Goal: Book appointment/travel/reservation

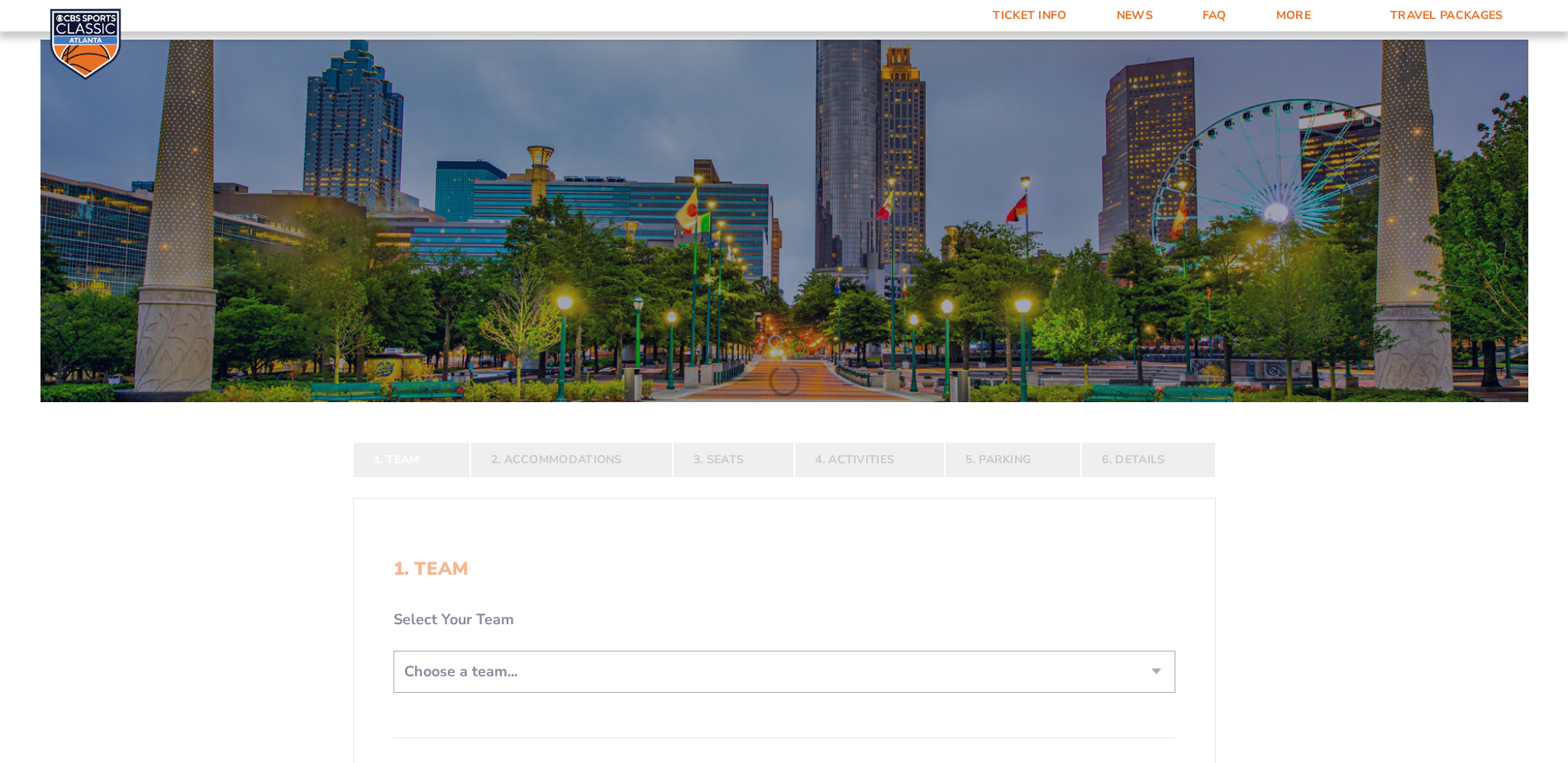
scroll to position [248, 0]
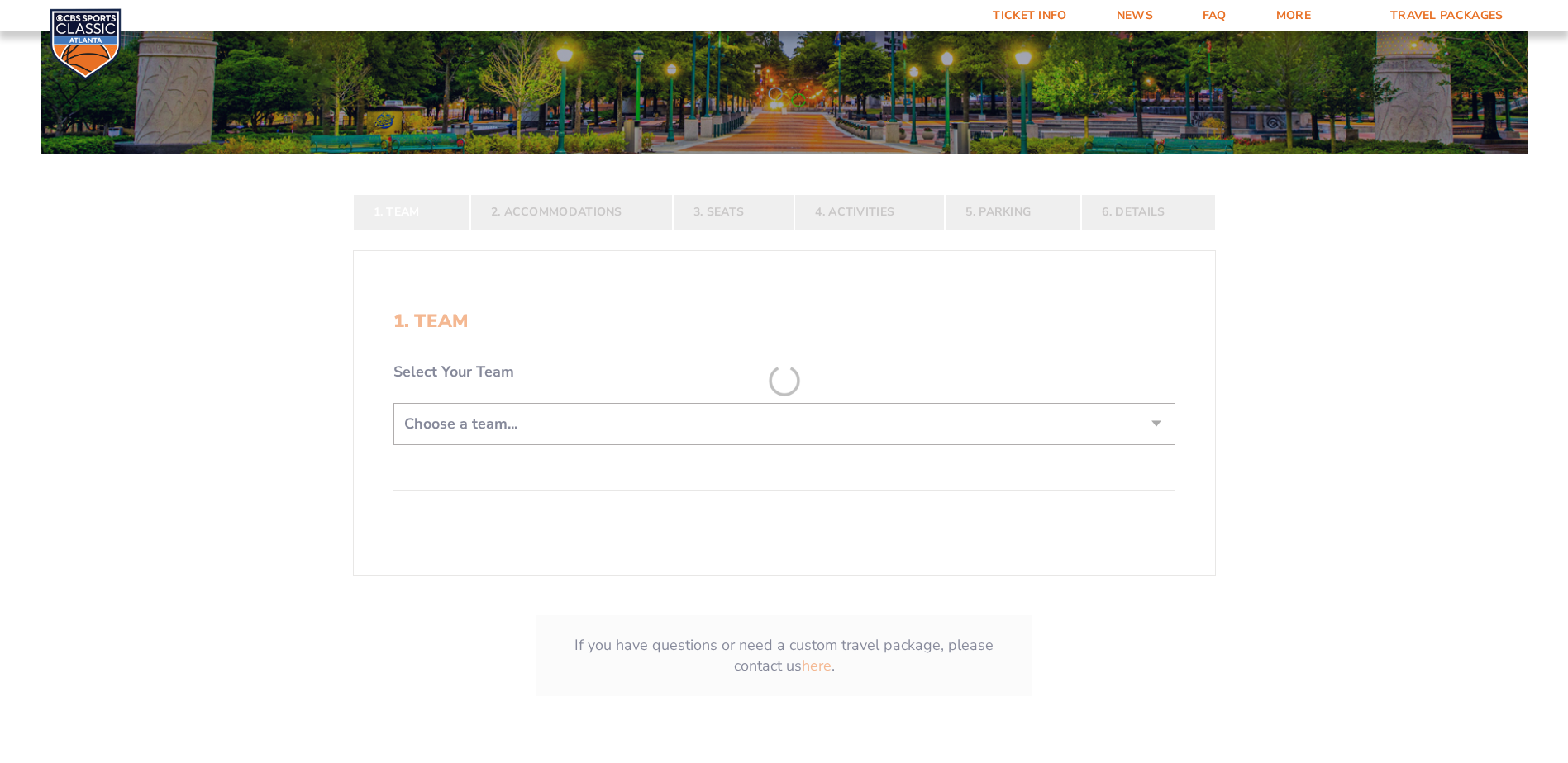
click at [524, 428] on form "[US_STATE] [US_STATE] Travel Package [US_STATE][GEOGRAPHIC_DATA] [US_STATE] Sta…" at bounding box center [784, 264] width 1568 height 1024
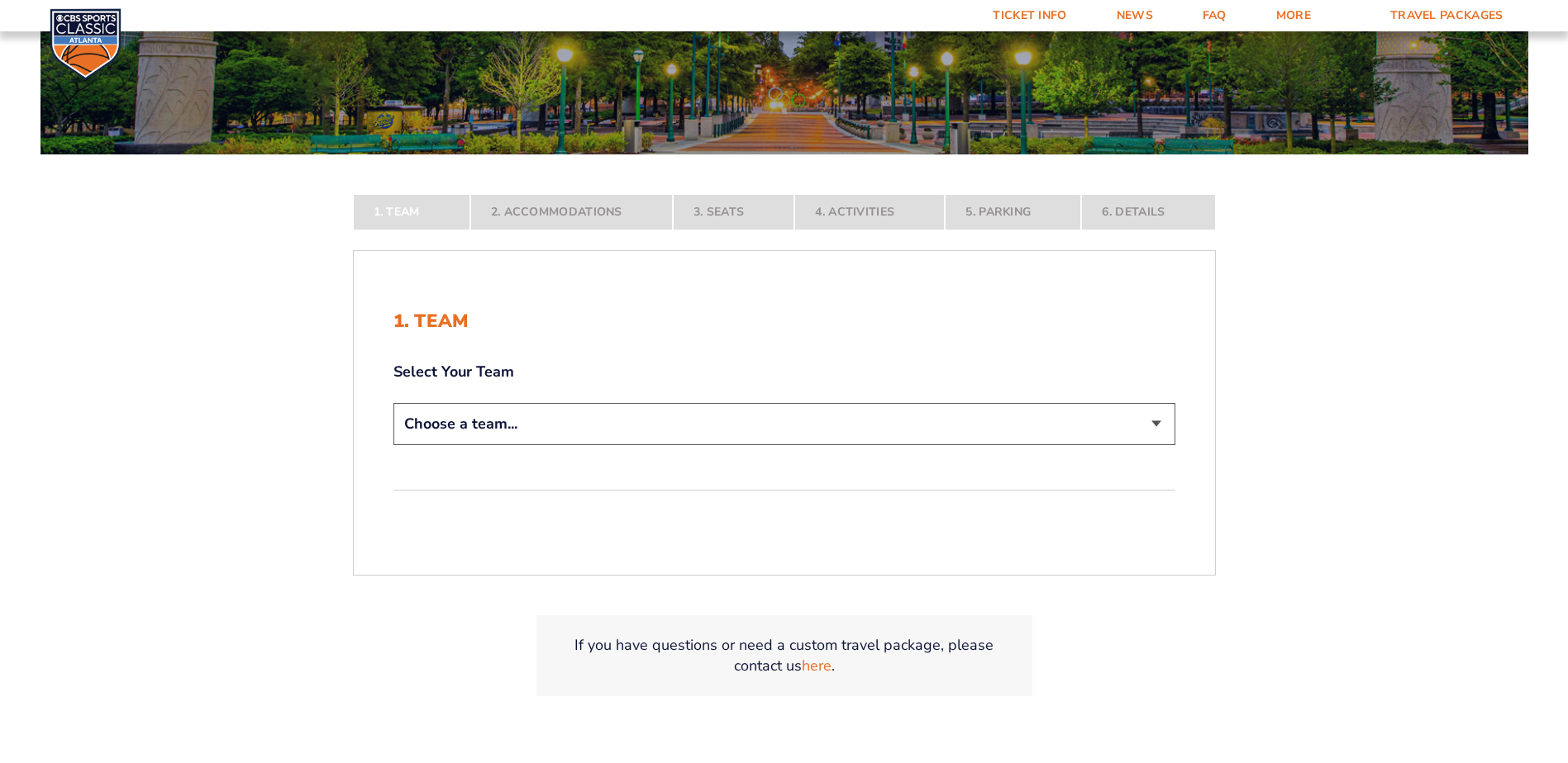
click at [486, 425] on select "Choose a team... [US_STATE] Wildcats [US_STATE] State Buckeyes [US_STATE] Tar H…" at bounding box center [784, 425] width 782 height 42
select select "12956"
click at [393, 445] on select "Choose a team... [US_STATE] Wildcats [US_STATE] State Buckeyes [US_STATE] Tar H…" at bounding box center [784, 425] width 782 height 42
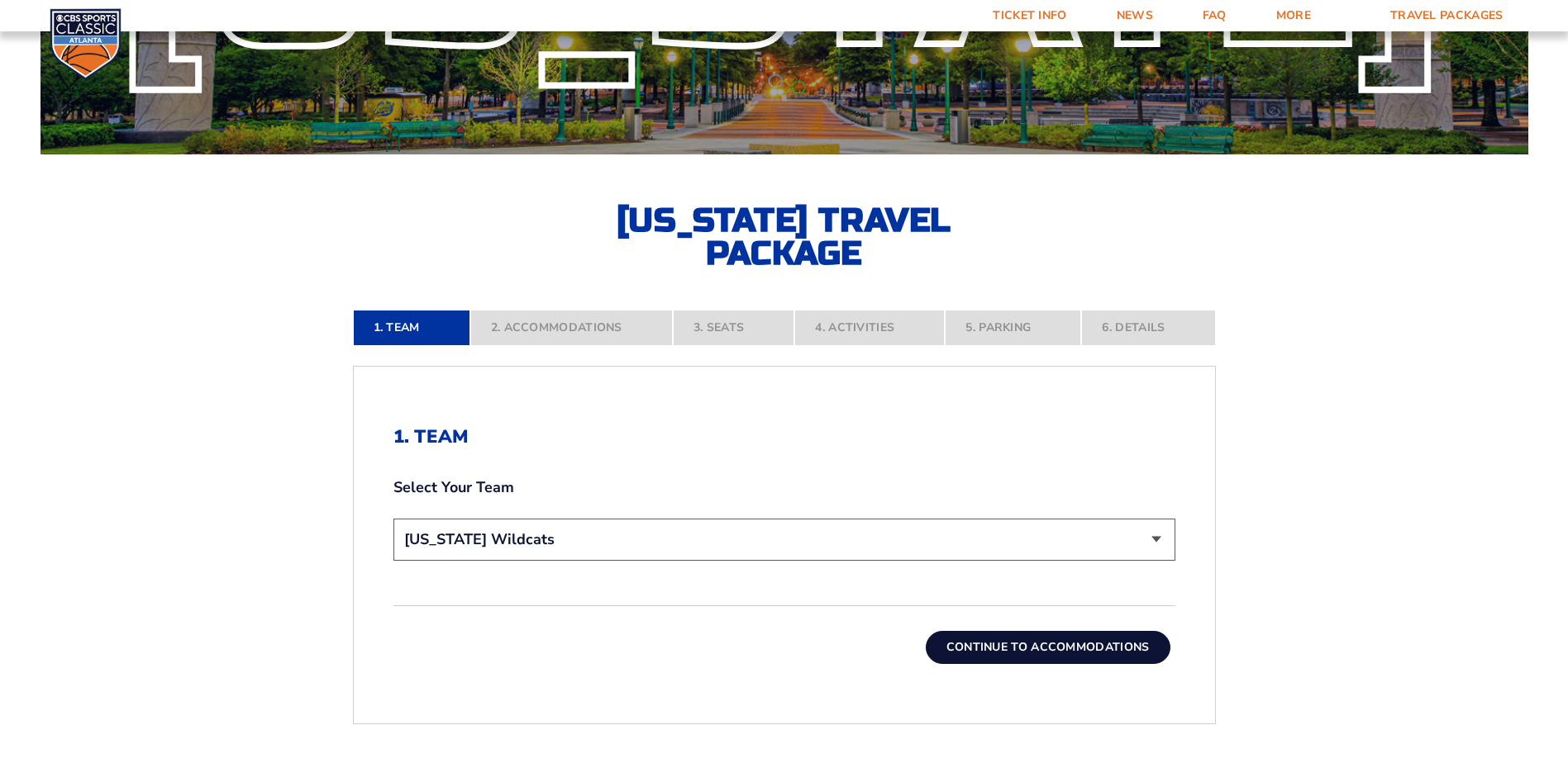
click at [1039, 641] on button "Continue To Accommodations" at bounding box center [1047, 647] width 245 height 33
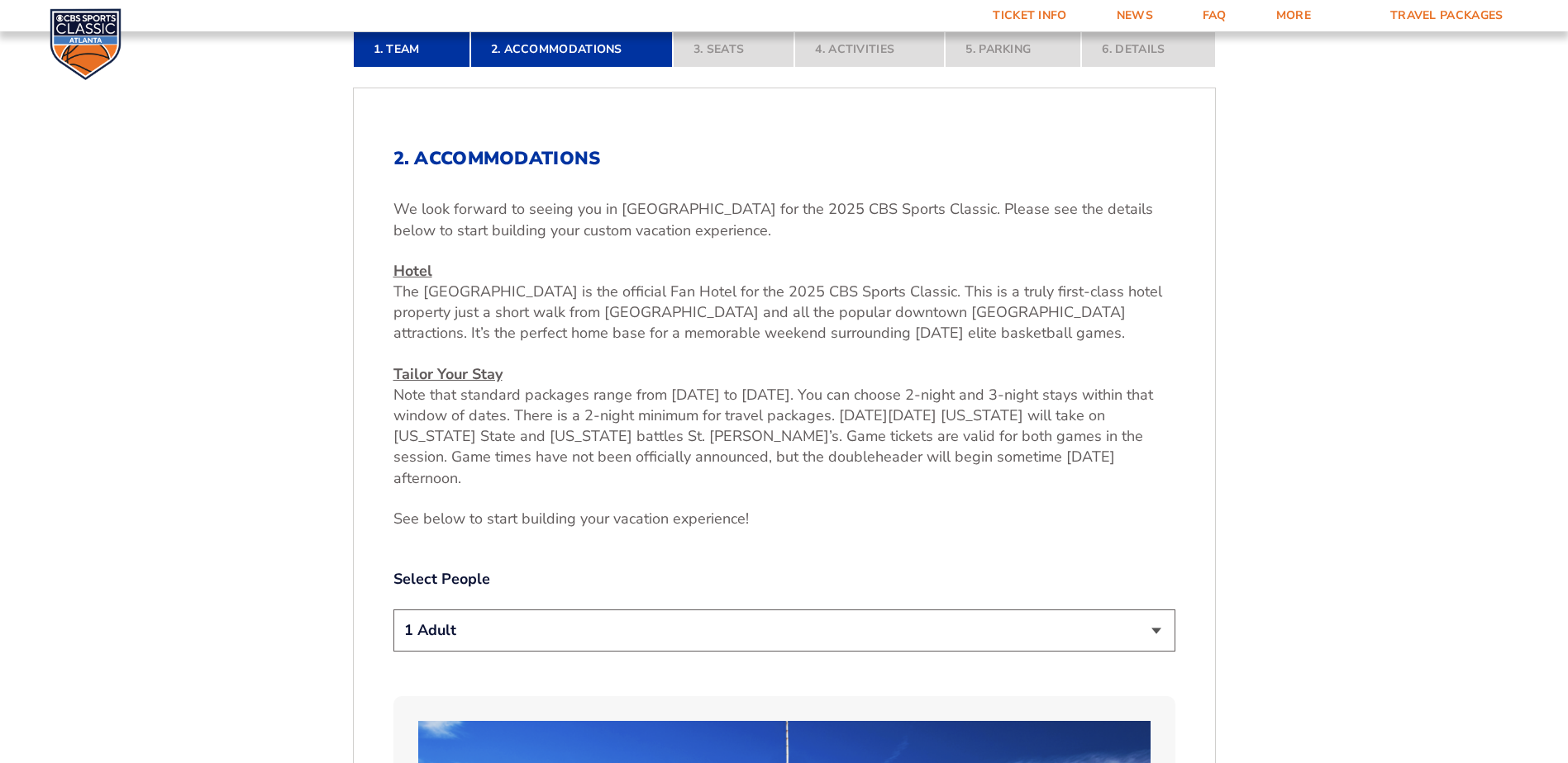
scroll to position [609, 0]
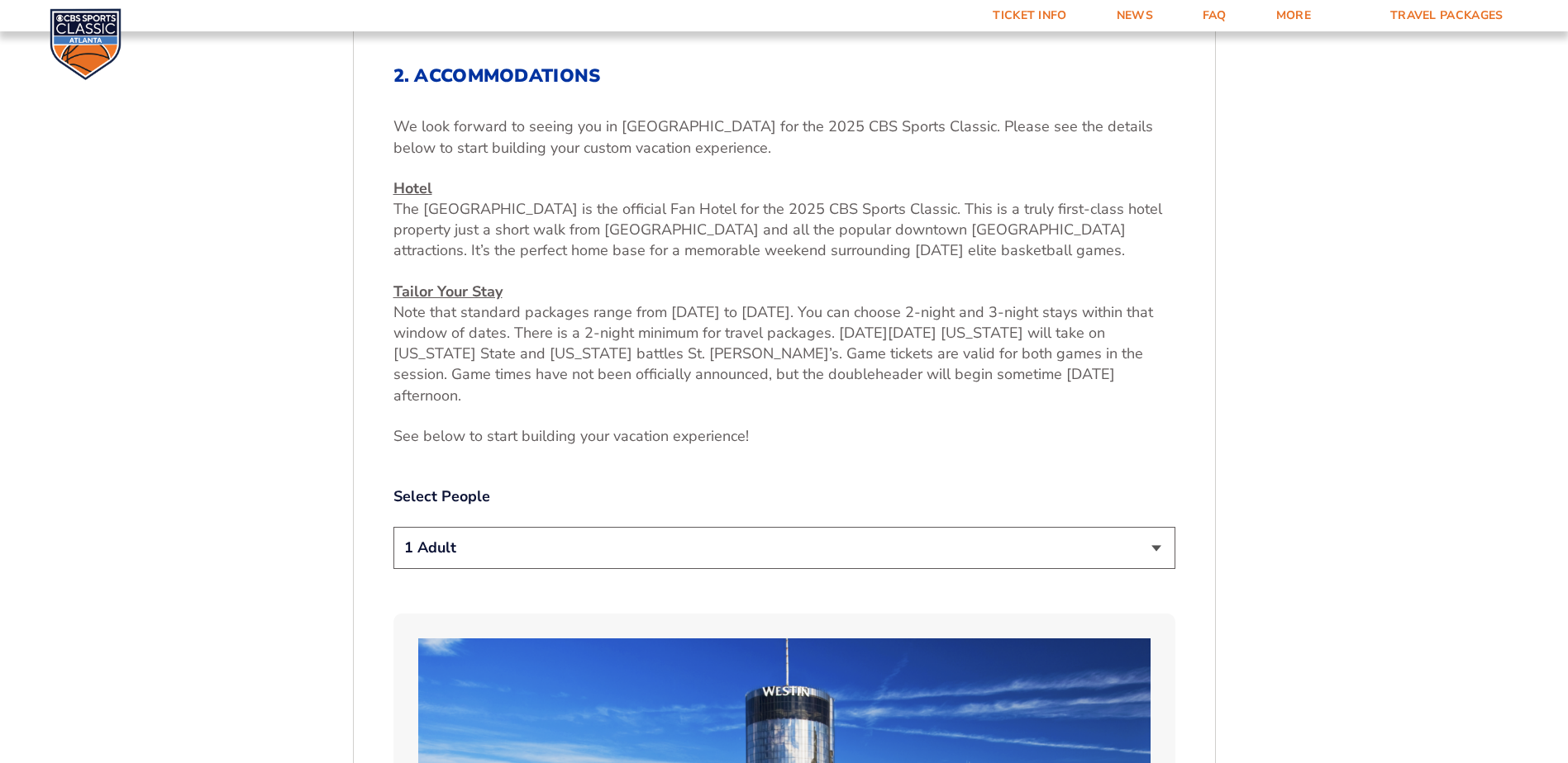
click at [509, 531] on select "1 Adult 2 Adults 3 Adults 4 Adults 2 Adults + 1 Child 2 Adults + 2 Children 2 A…" at bounding box center [784, 548] width 782 height 42
select select "2 Adults"
click at [393, 527] on select "1 Adult 2 Adults 3 Adults 4 Adults 2 Adults + 1 Child 2 Adults + 2 Children 2 A…" at bounding box center [784, 548] width 782 height 42
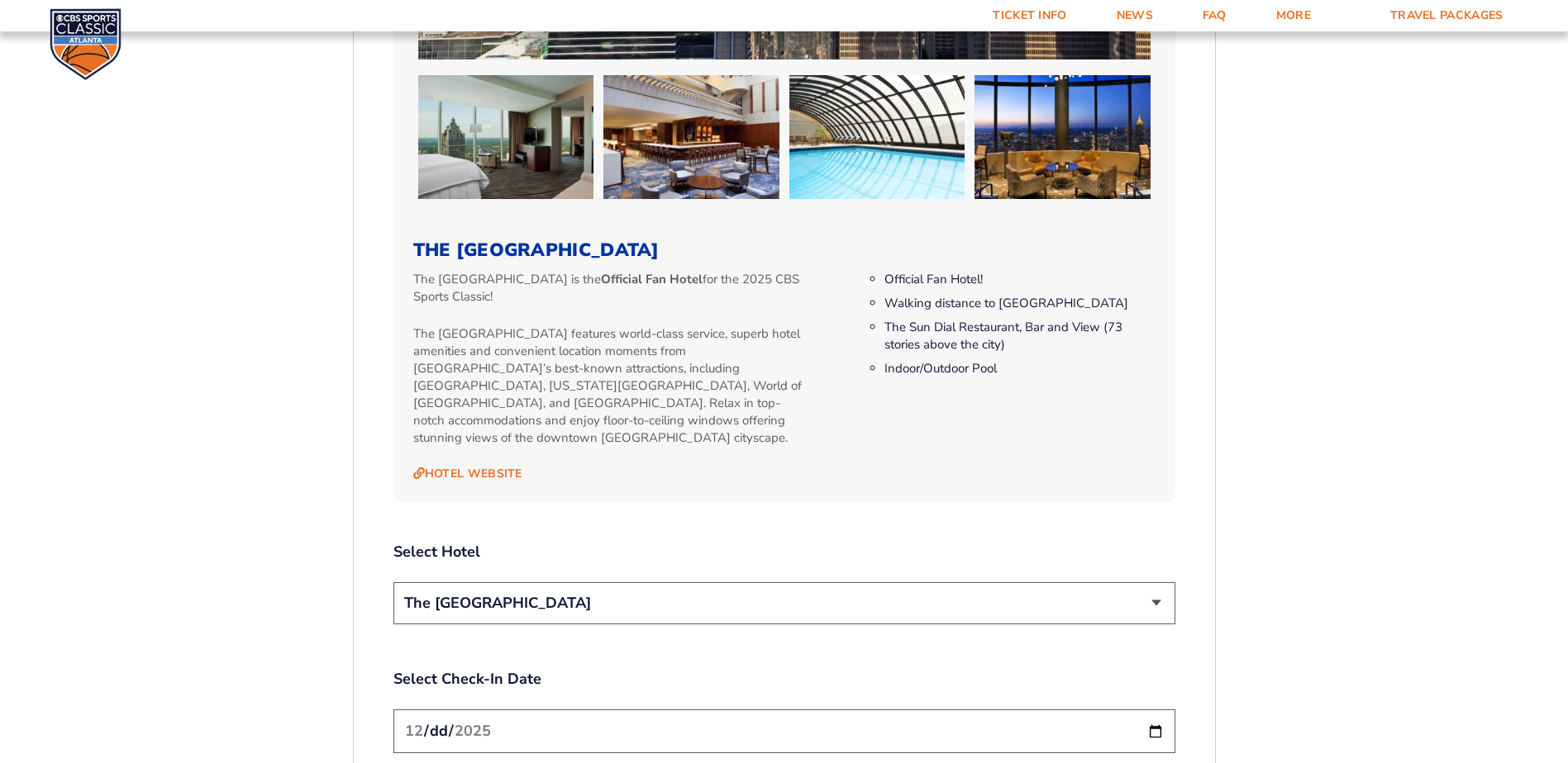
scroll to position [1682, 0]
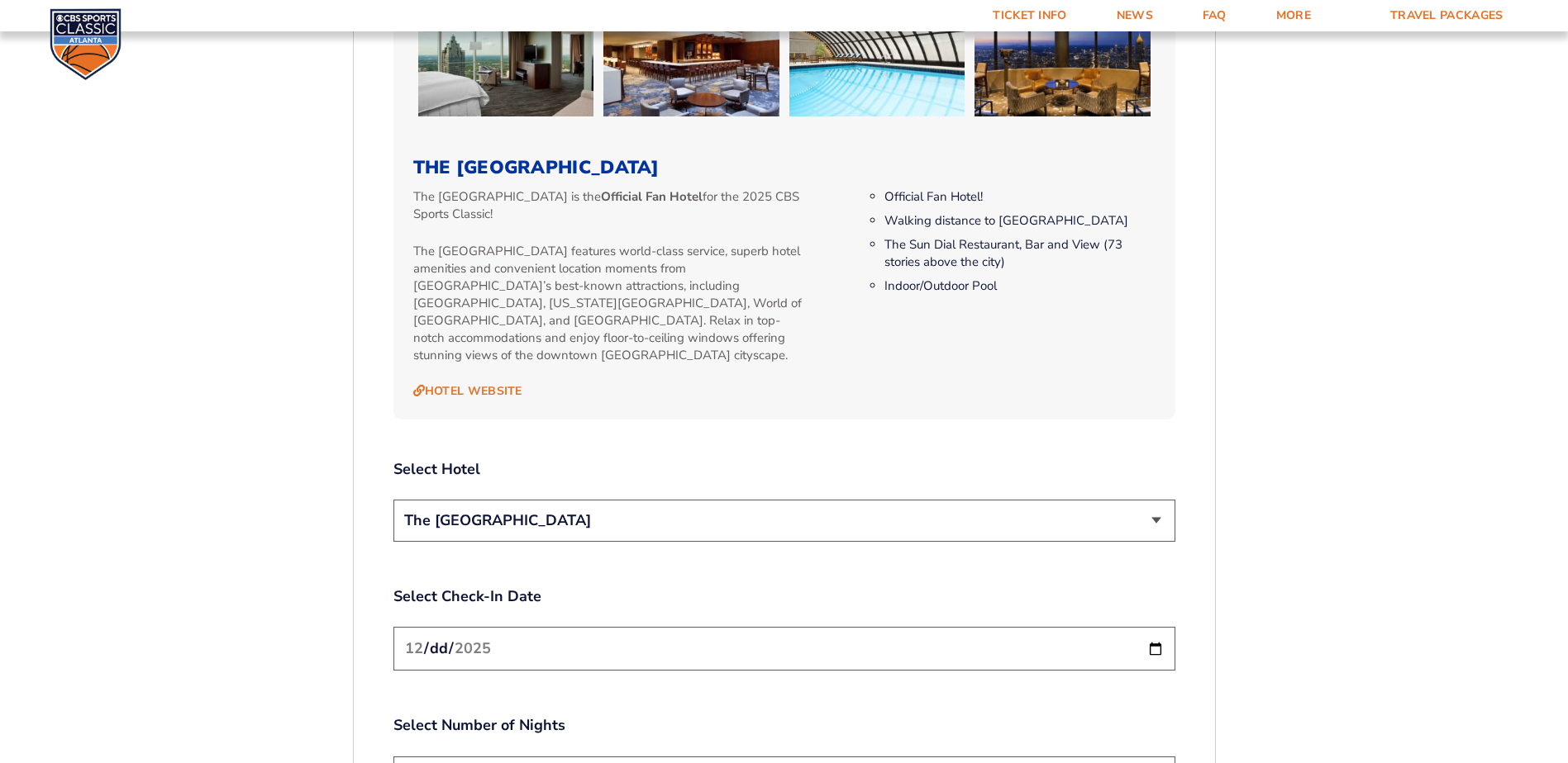
click at [457, 499] on select "The [GEOGRAPHIC_DATA]" at bounding box center [784, 520] width 782 height 42
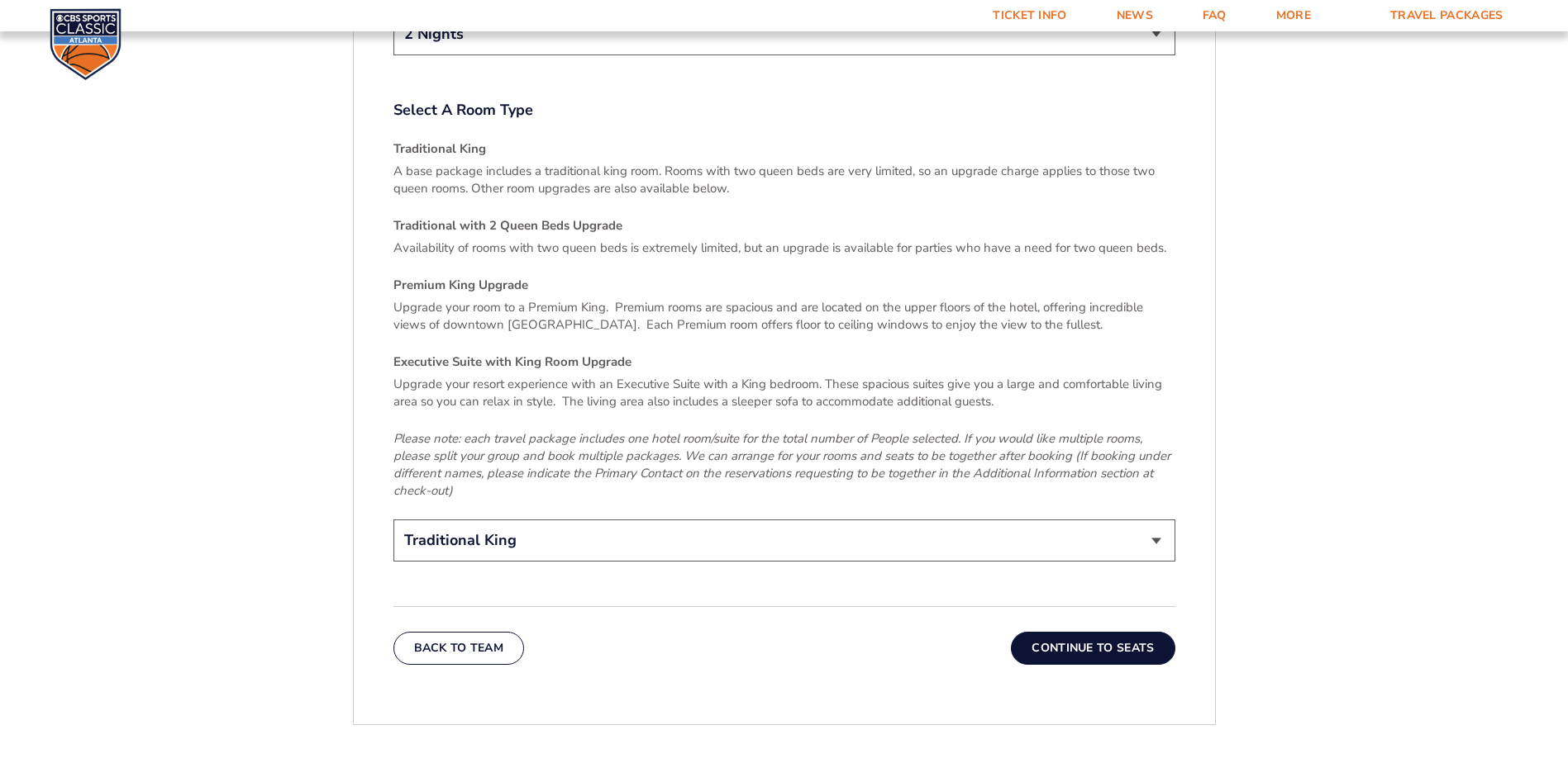
scroll to position [2509, 0]
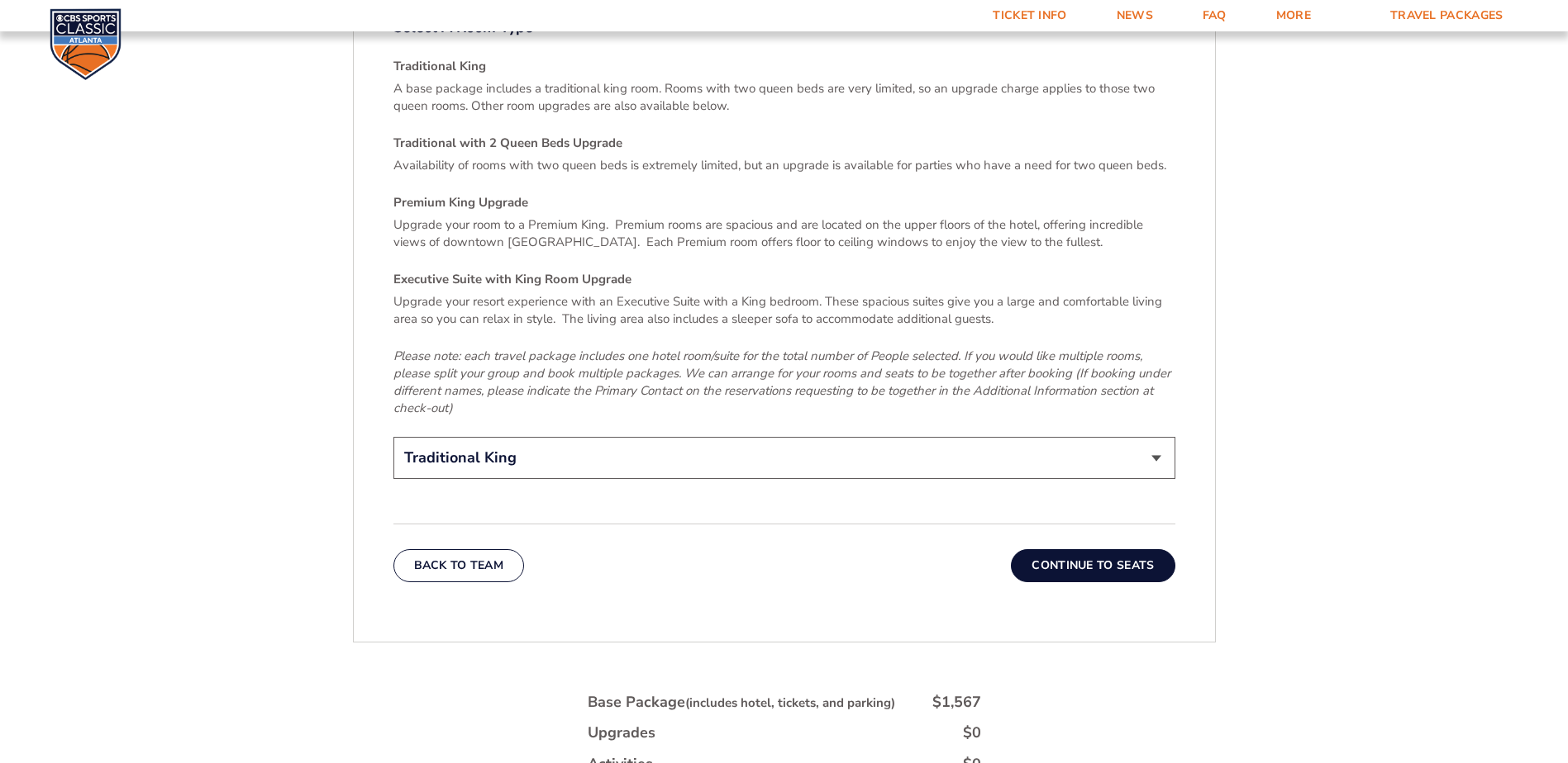
click at [1121, 549] on button "Continue To Seats" at bounding box center [1092, 566] width 164 height 33
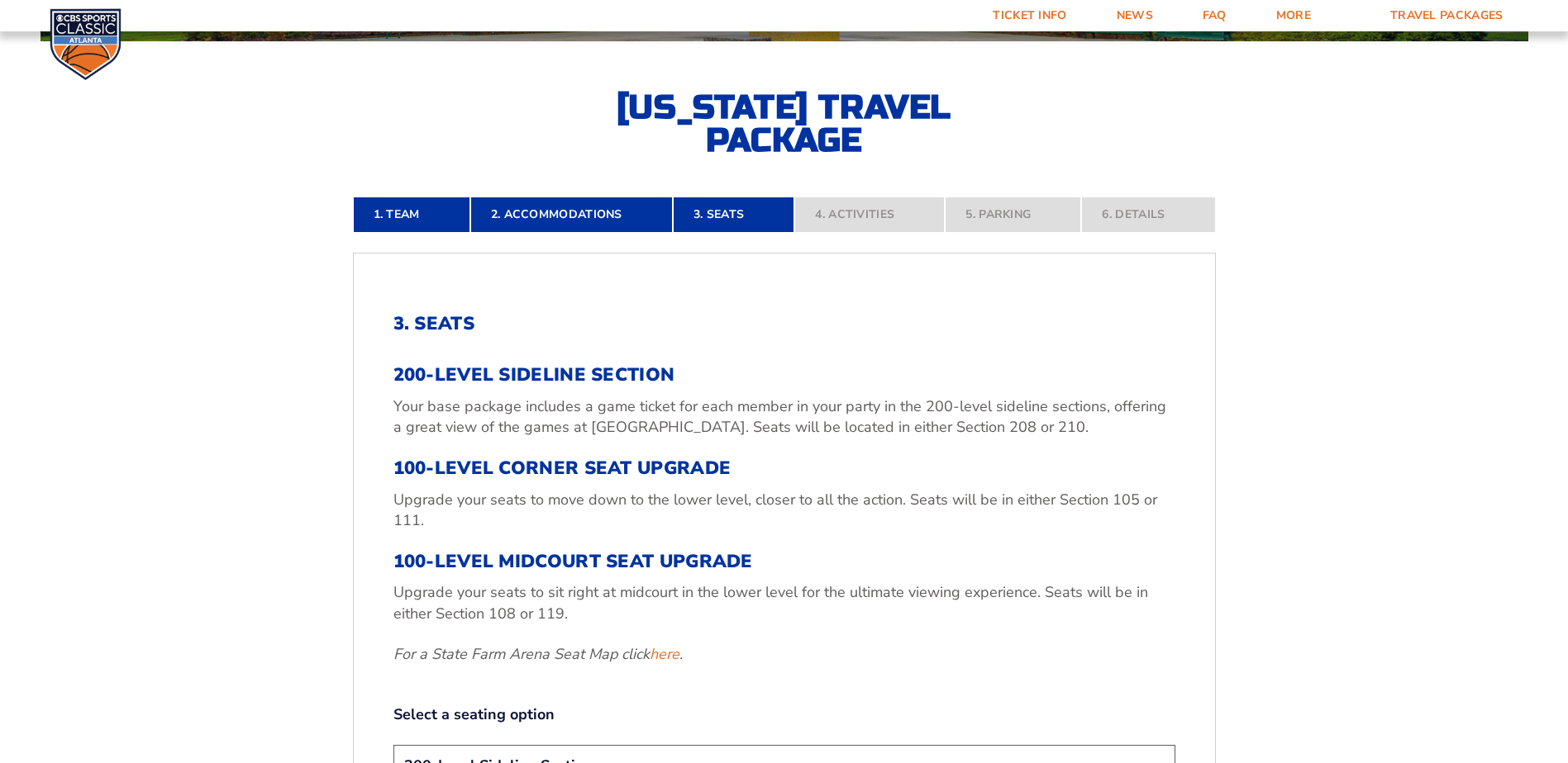
scroll to position [526, 0]
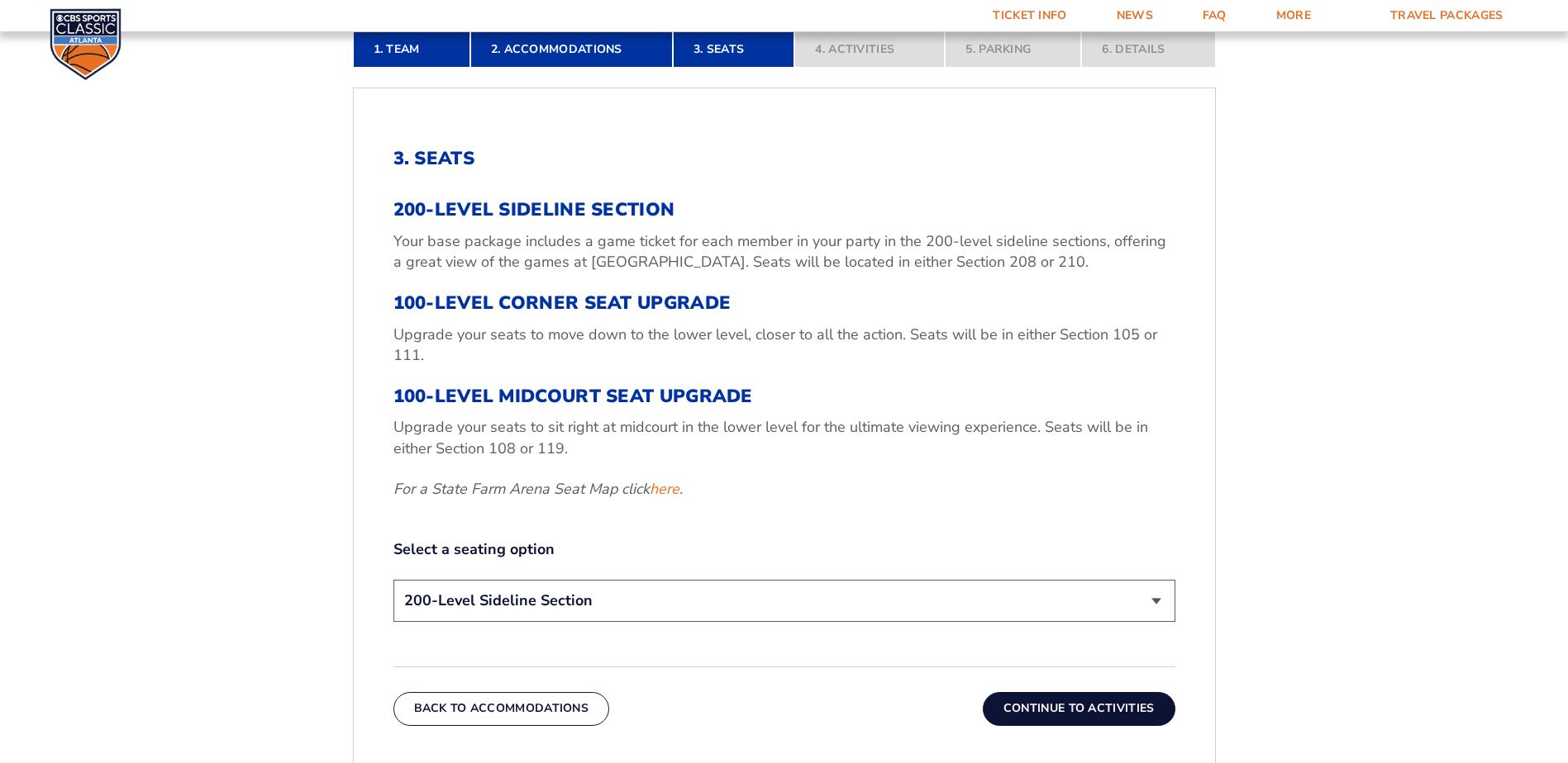
click at [667, 599] on select "200-Level Sideline Section 100-Level Corner Seat Upgrade (+$120 per person) 100…" at bounding box center [784, 601] width 782 height 42
select select "100-Level Midcourt Seat Upgrade"
click at [393, 580] on select "200-Level Sideline Section 100-Level Corner Seat Upgrade (+$120 per person) 100…" at bounding box center [784, 601] width 782 height 42
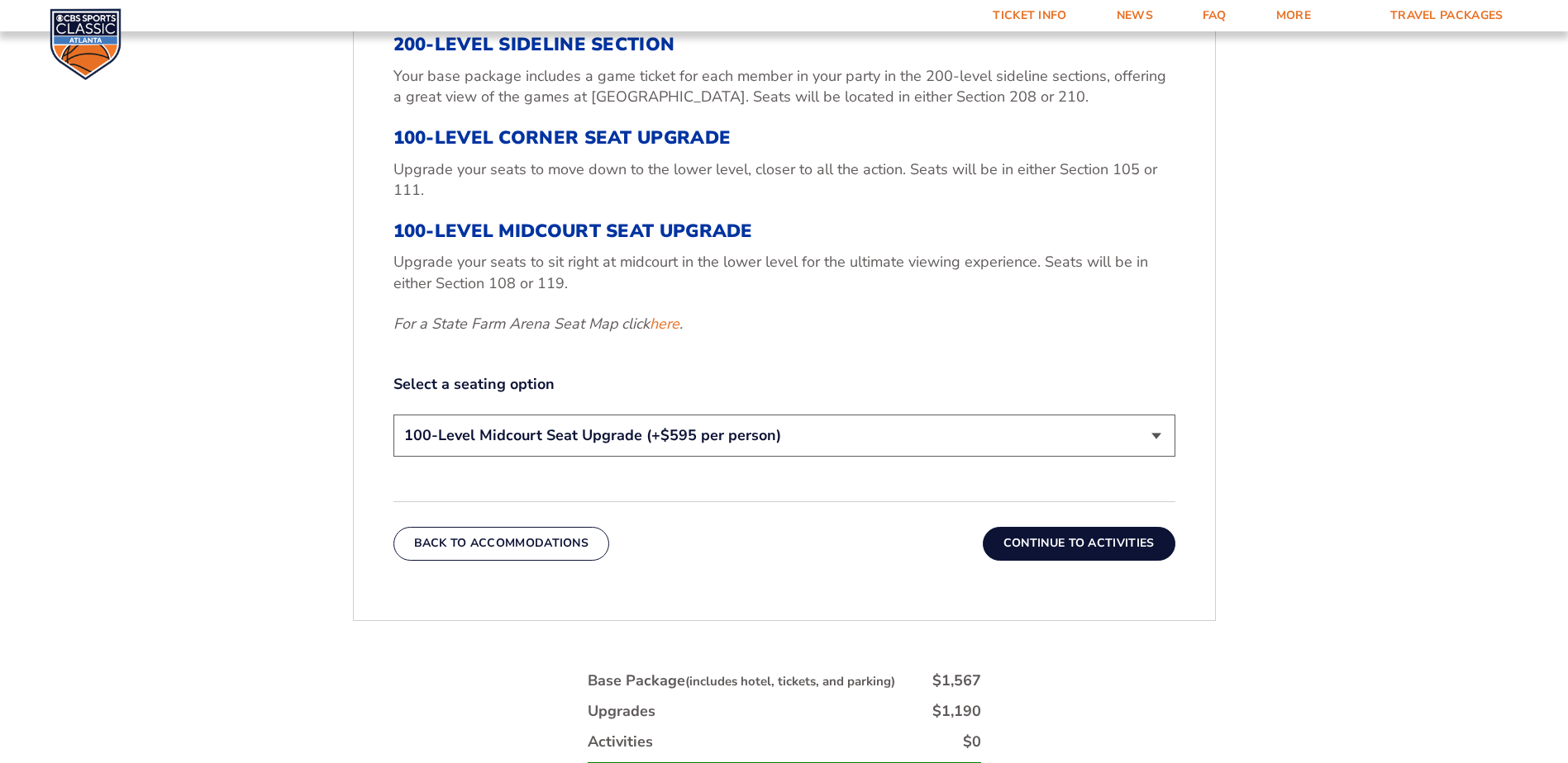
click at [1100, 544] on button "Continue To Activities" at bounding box center [1079, 543] width 193 height 33
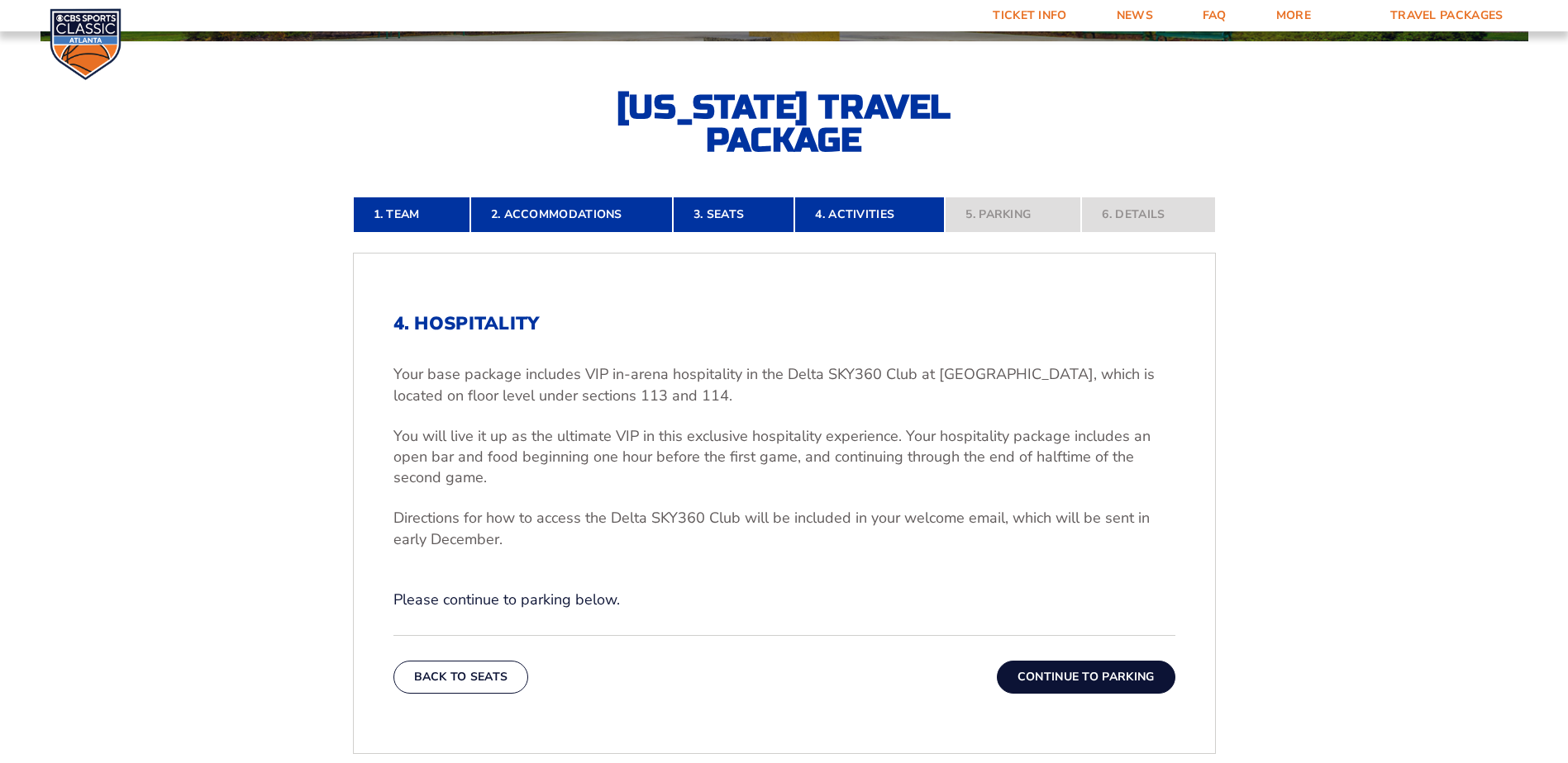
scroll to position [526, 0]
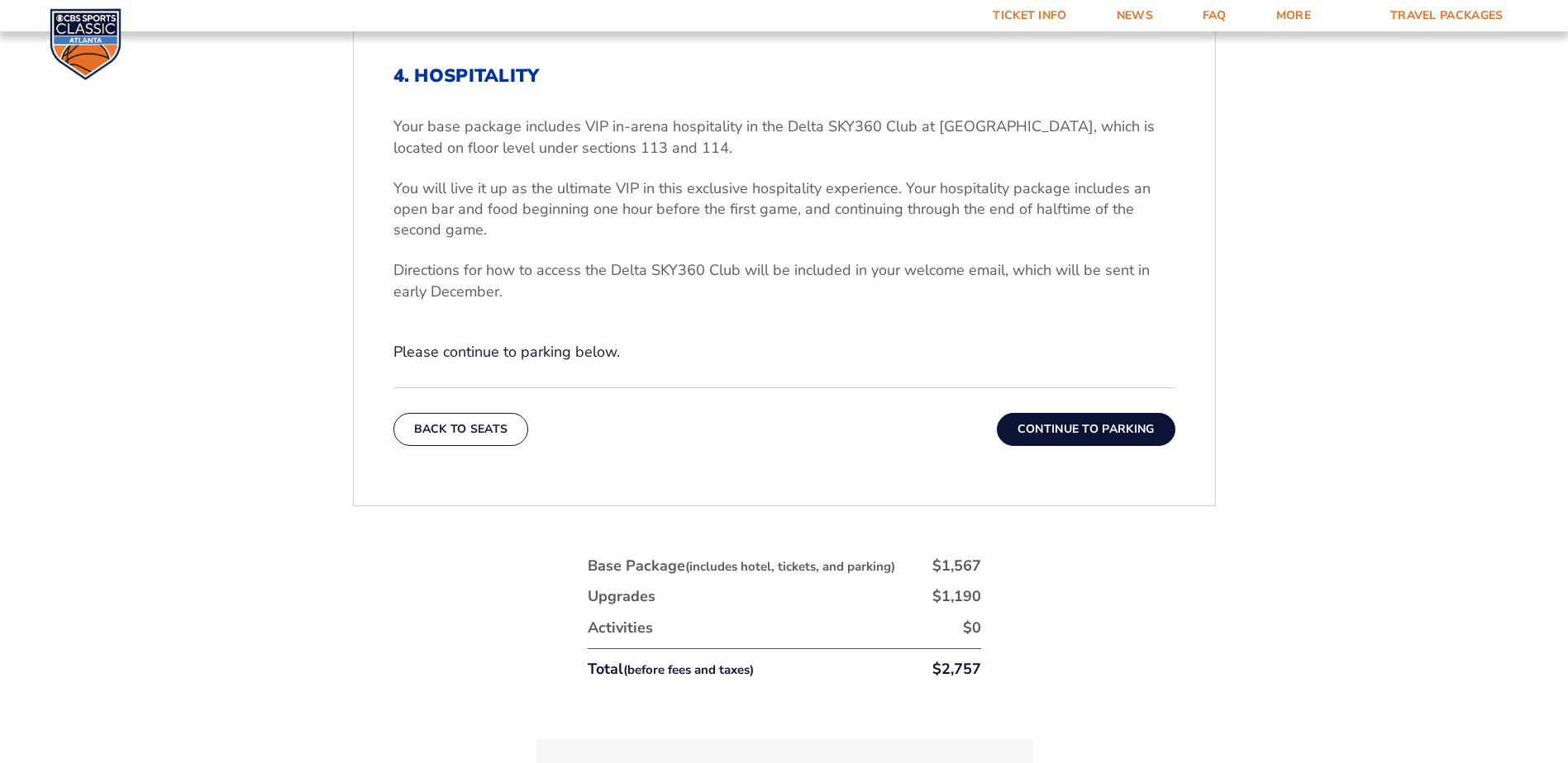
click at [1081, 433] on button "Continue To Parking" at bounding box center [1086, 429] width 178 height 33
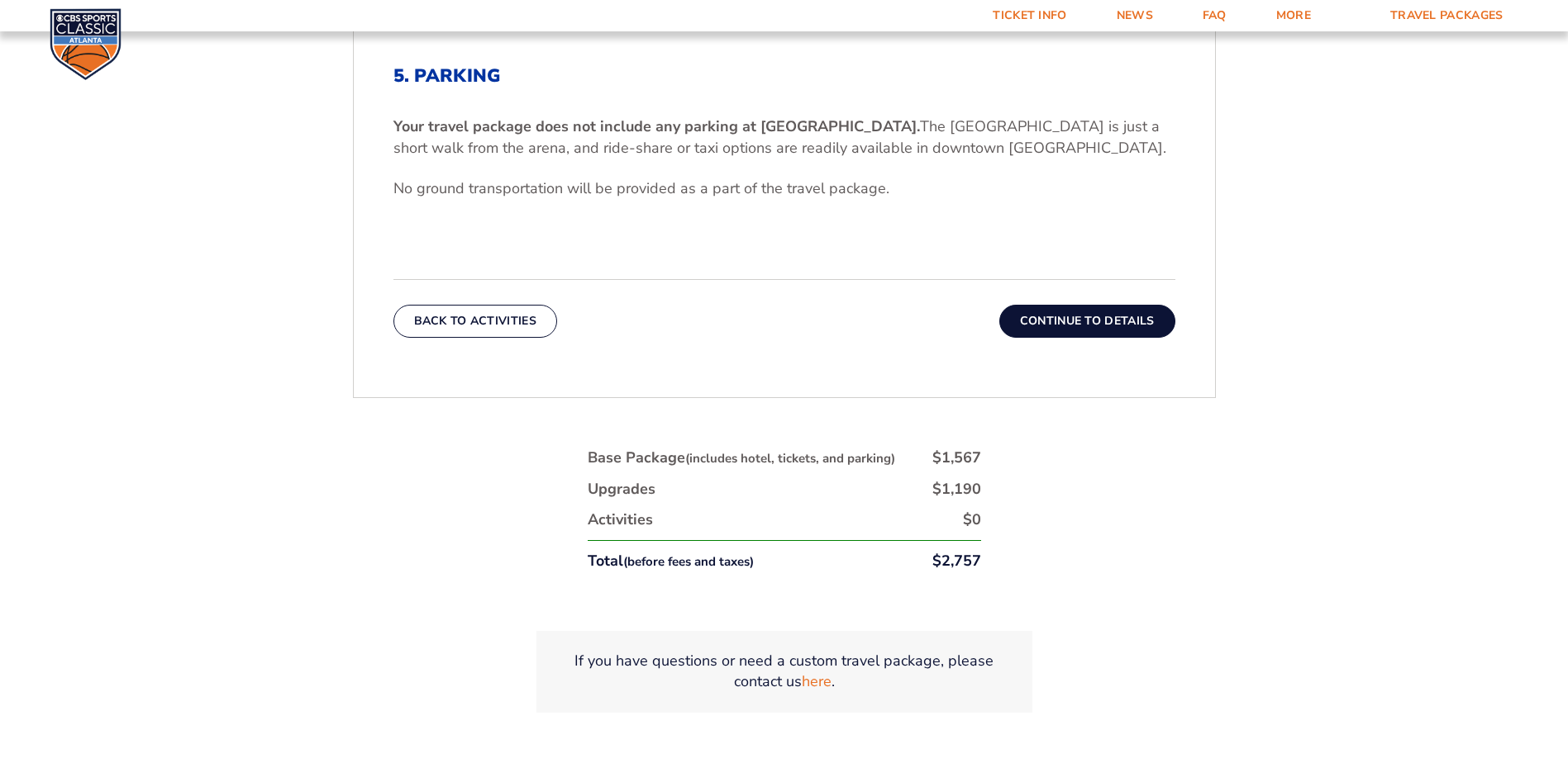
scroll to position [774, 0]
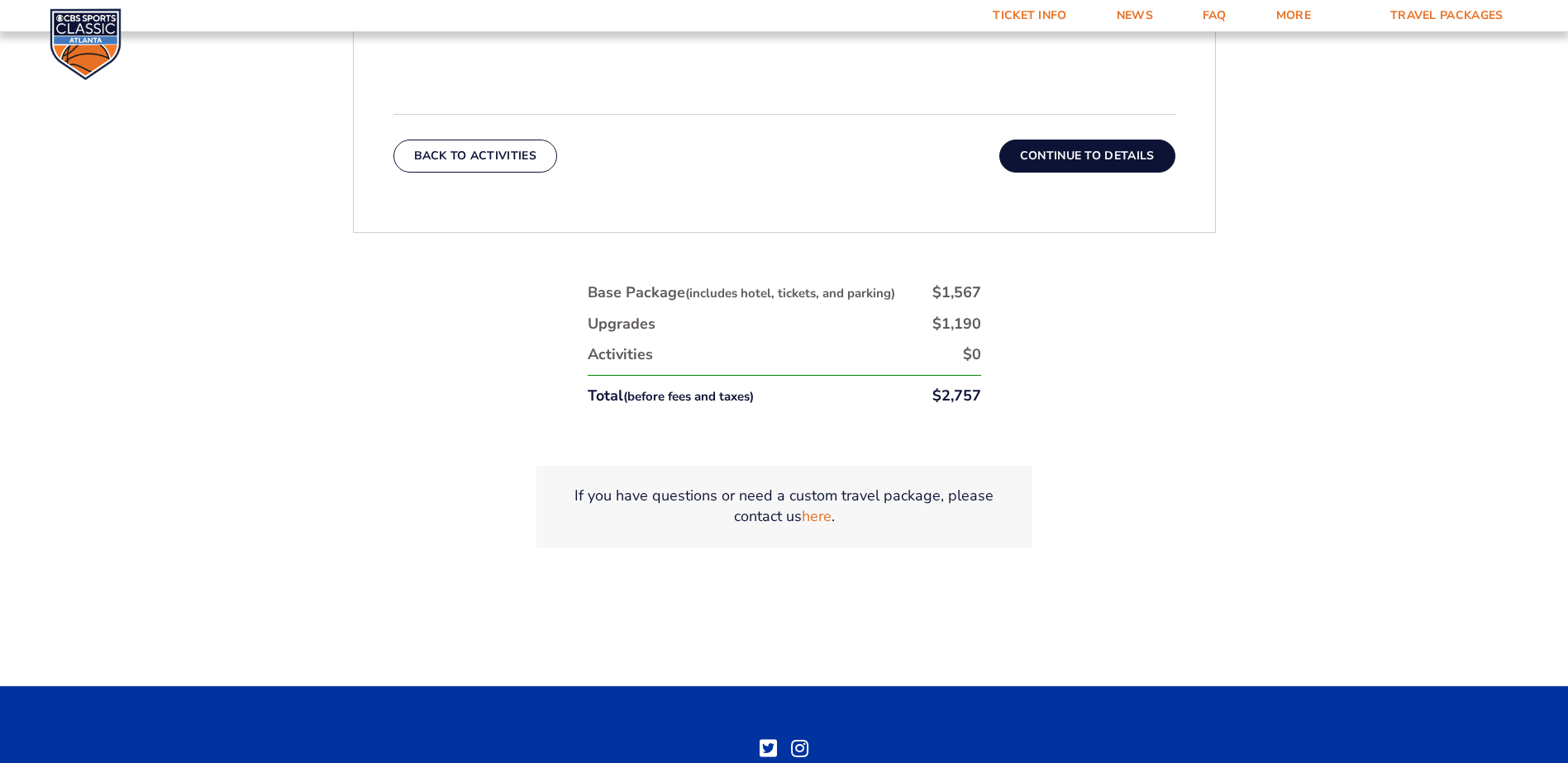
click at [1118, 149] on button "Continue To Details" at bounding box center [1088, 156] width 176 height 33
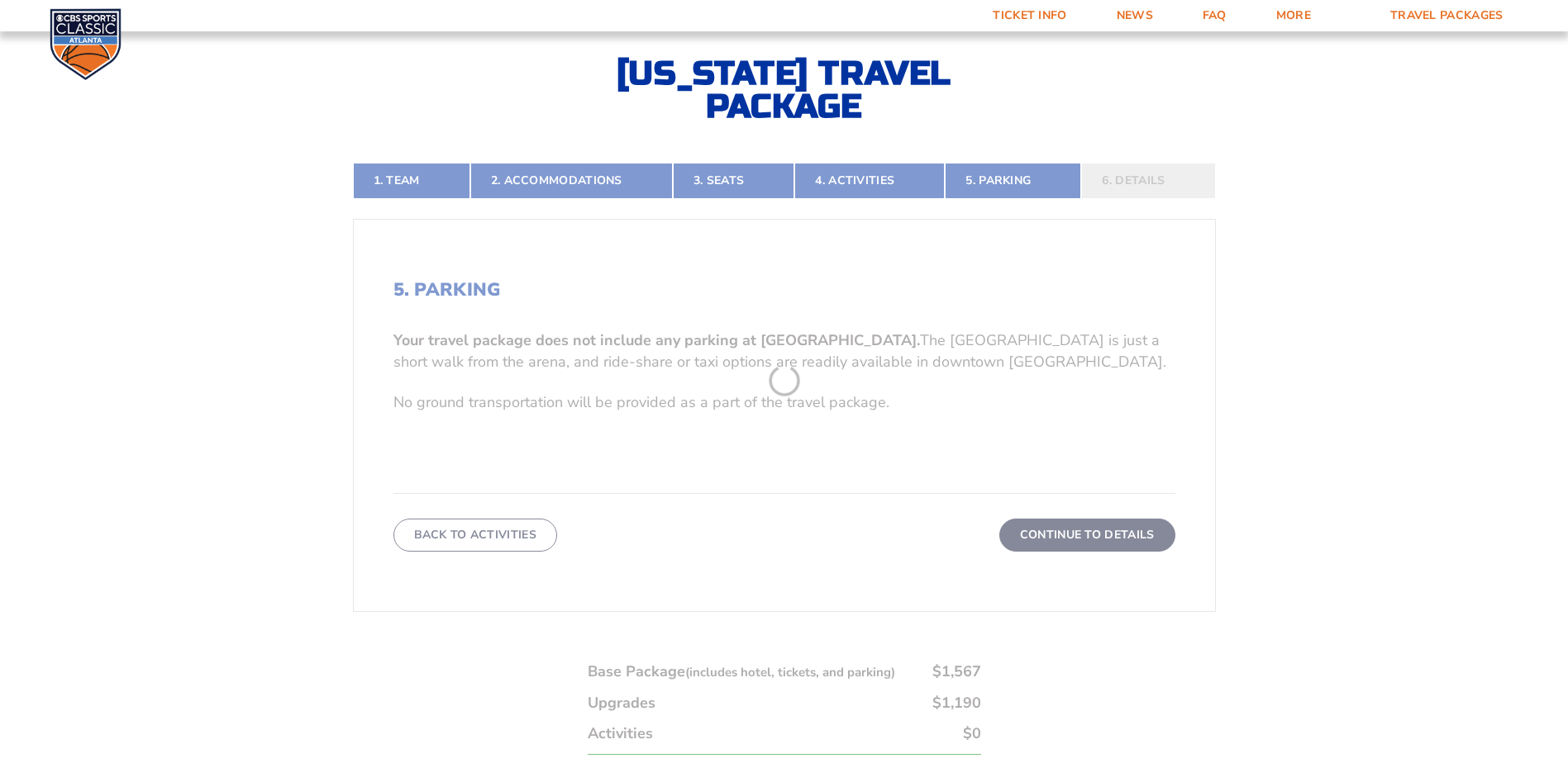
scroll to position [361, 0]
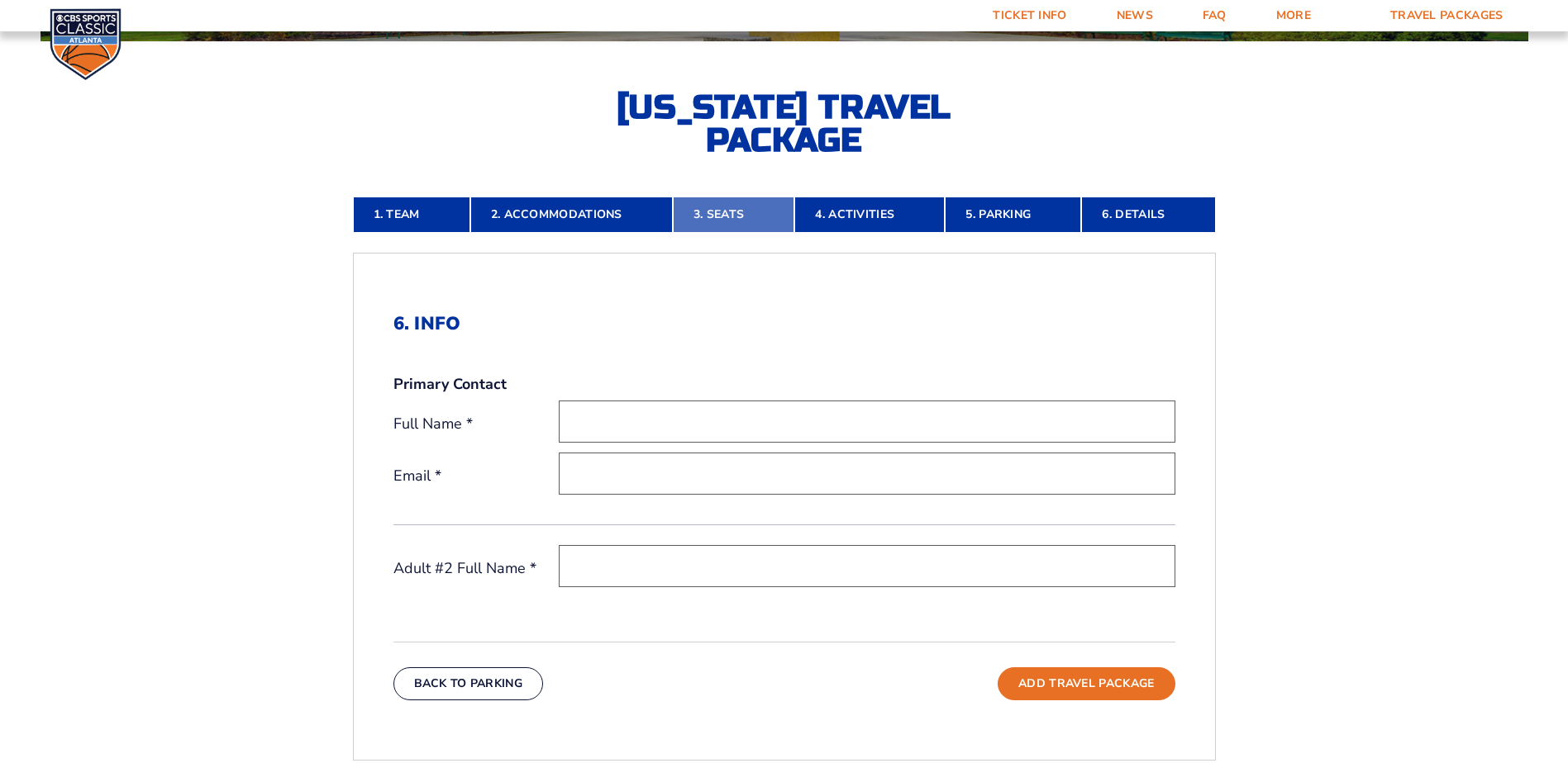
click at [737, 211] on link "3. Seats" at bounding box center [733, 215] width 122 height 36
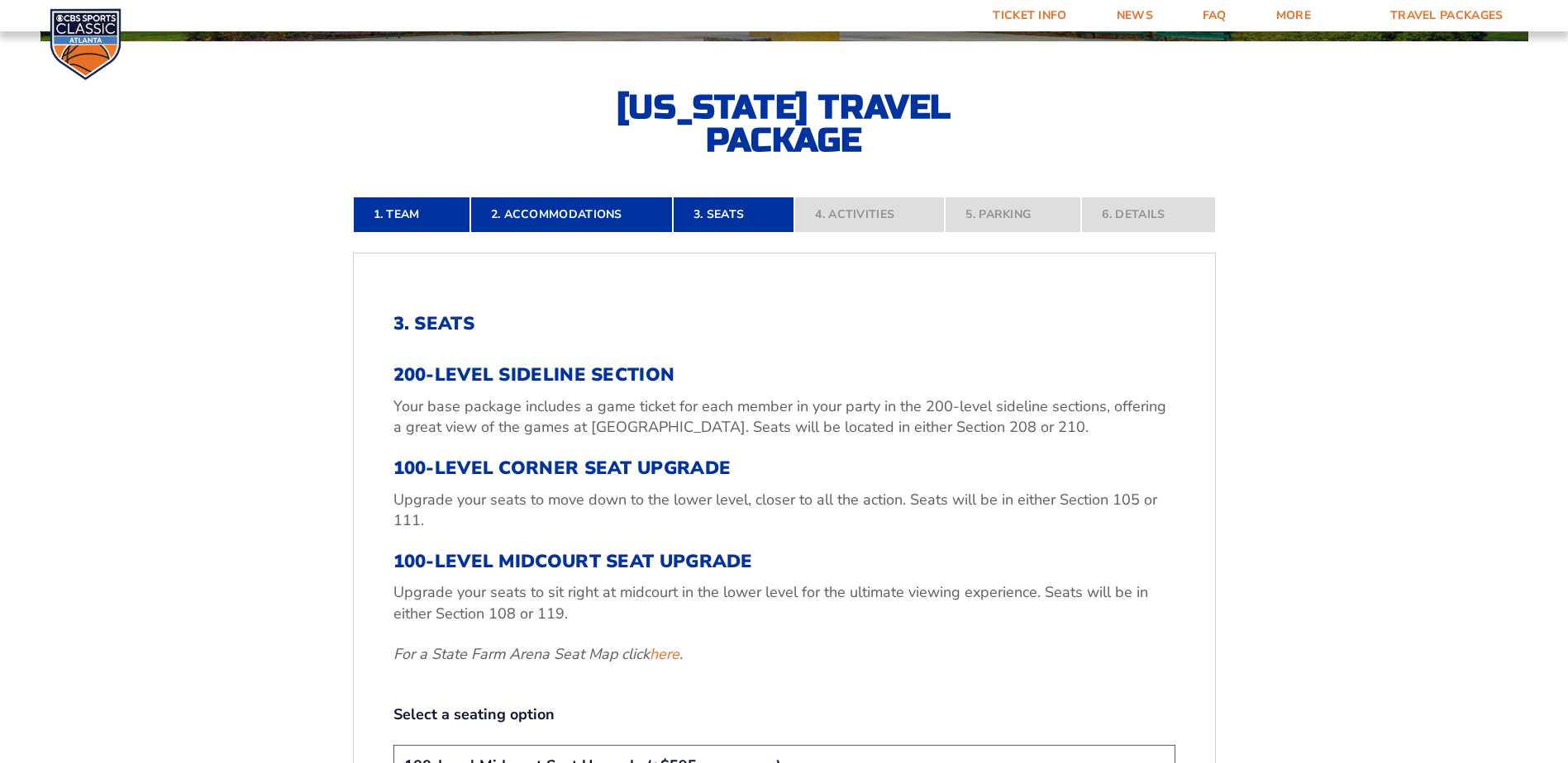
scroll to position [526, 0]
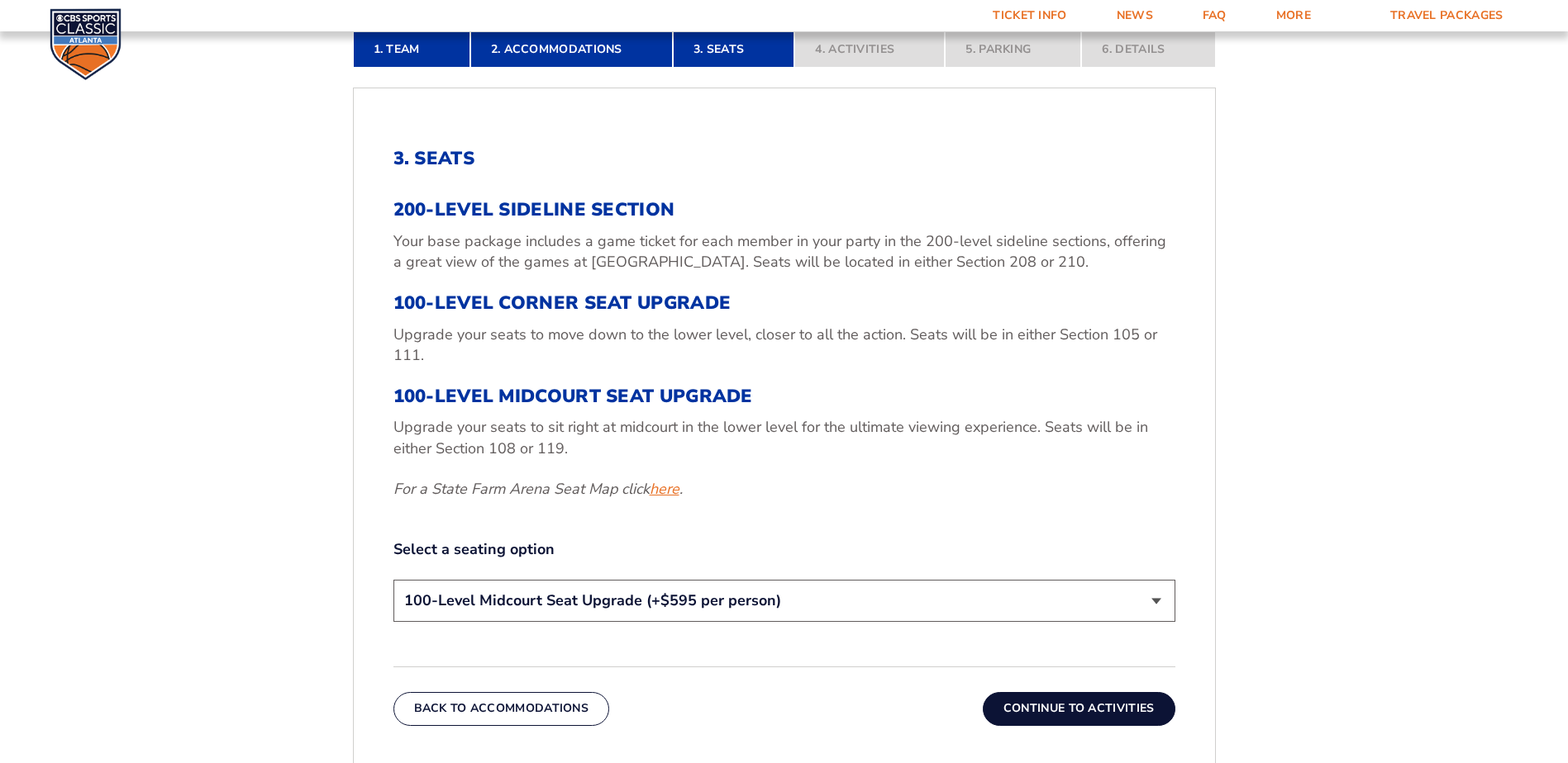
click at [666, 489] on link "here" at bounding box center [664, 490] width 30 height 21
click at [673, 487] on link "here" at bounding box center [664, 490] width 30 height 21
click at [1134, 716] on button "Continue To Activities" at bounding box center [1079, 708] width 193 height 33
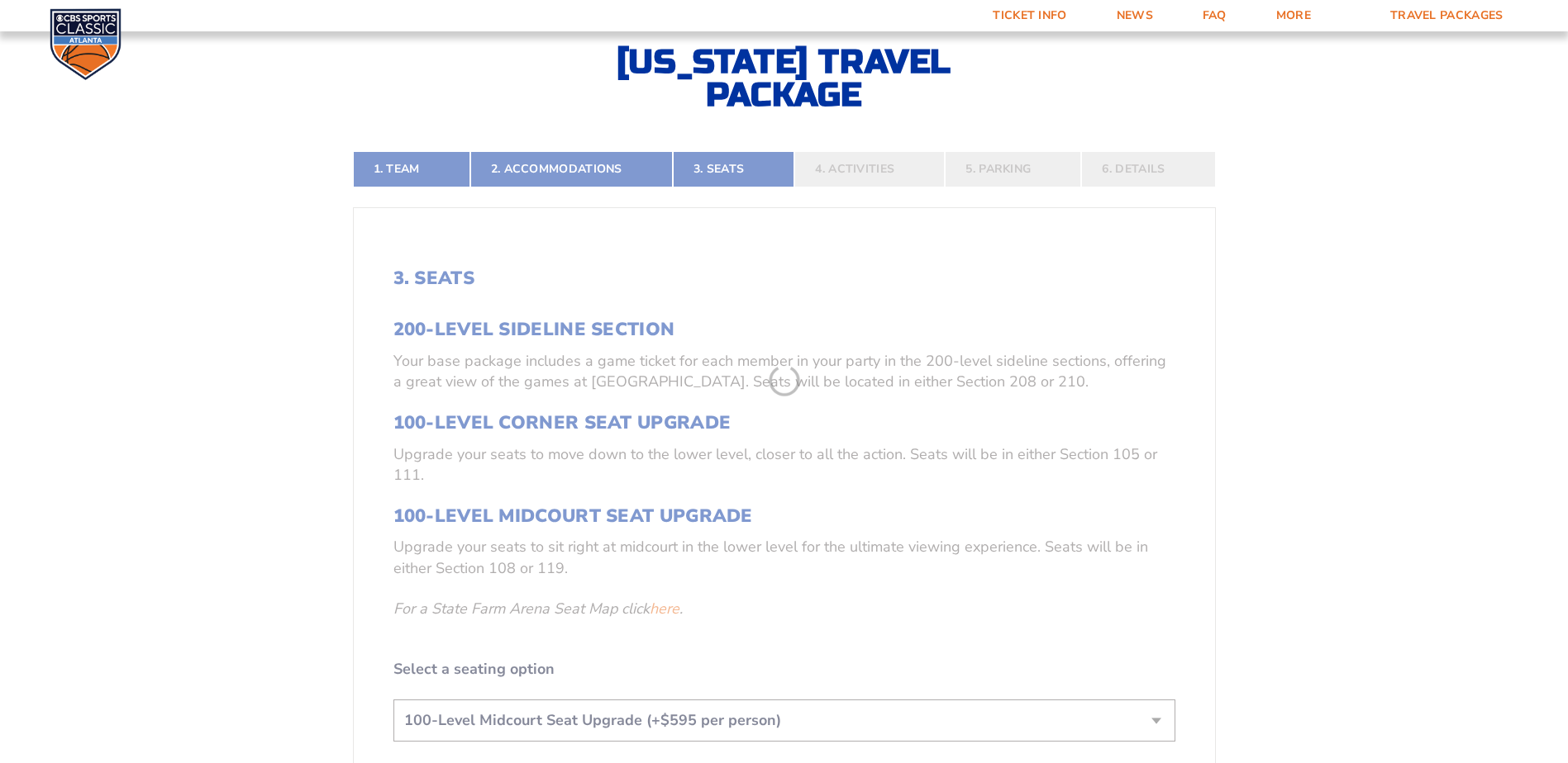
scroll to position [361, 0]
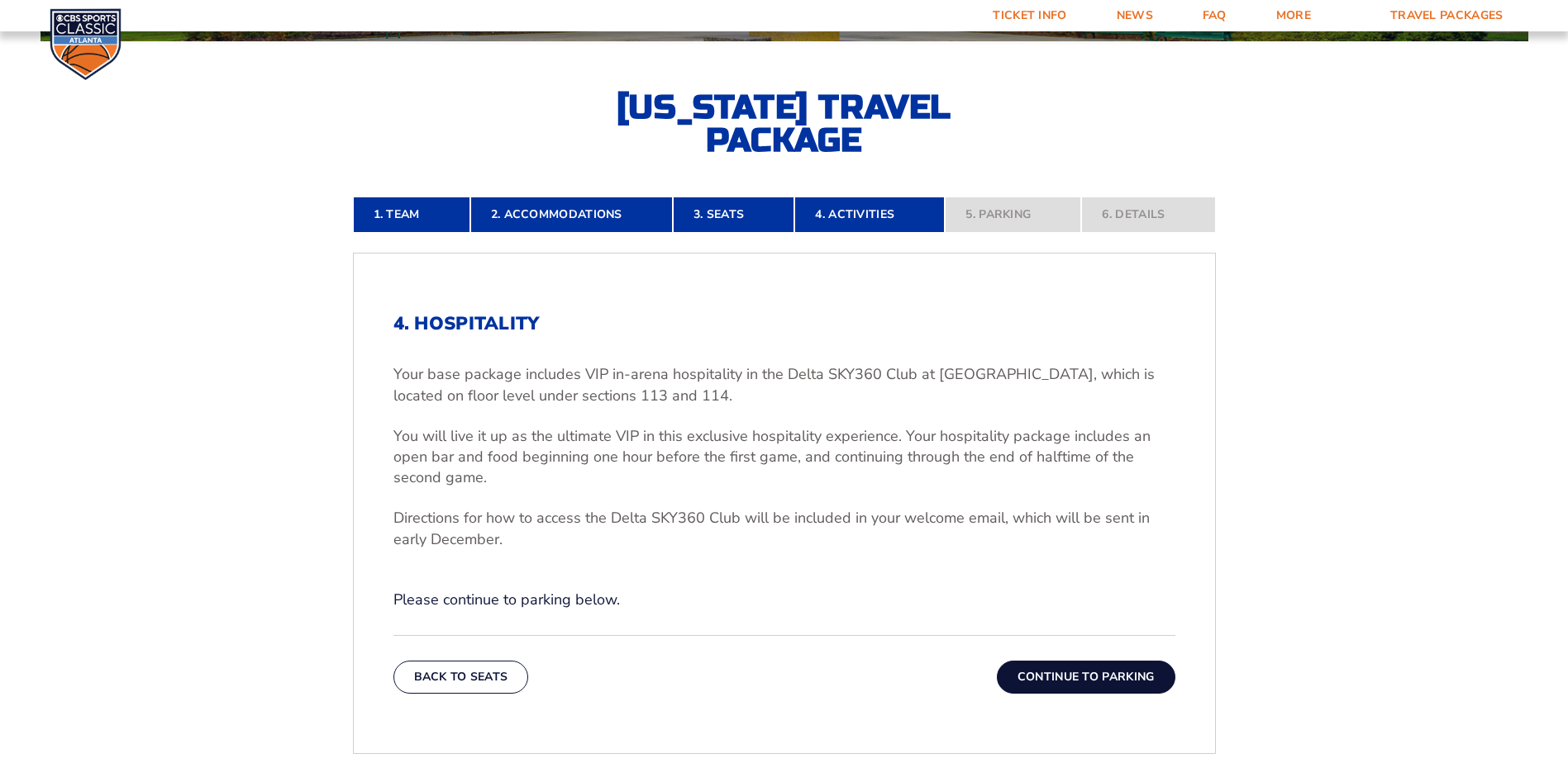
click at [1153, 671] on button "Continue To Parking" at bounding box center [1086, 677] width 178 height 33
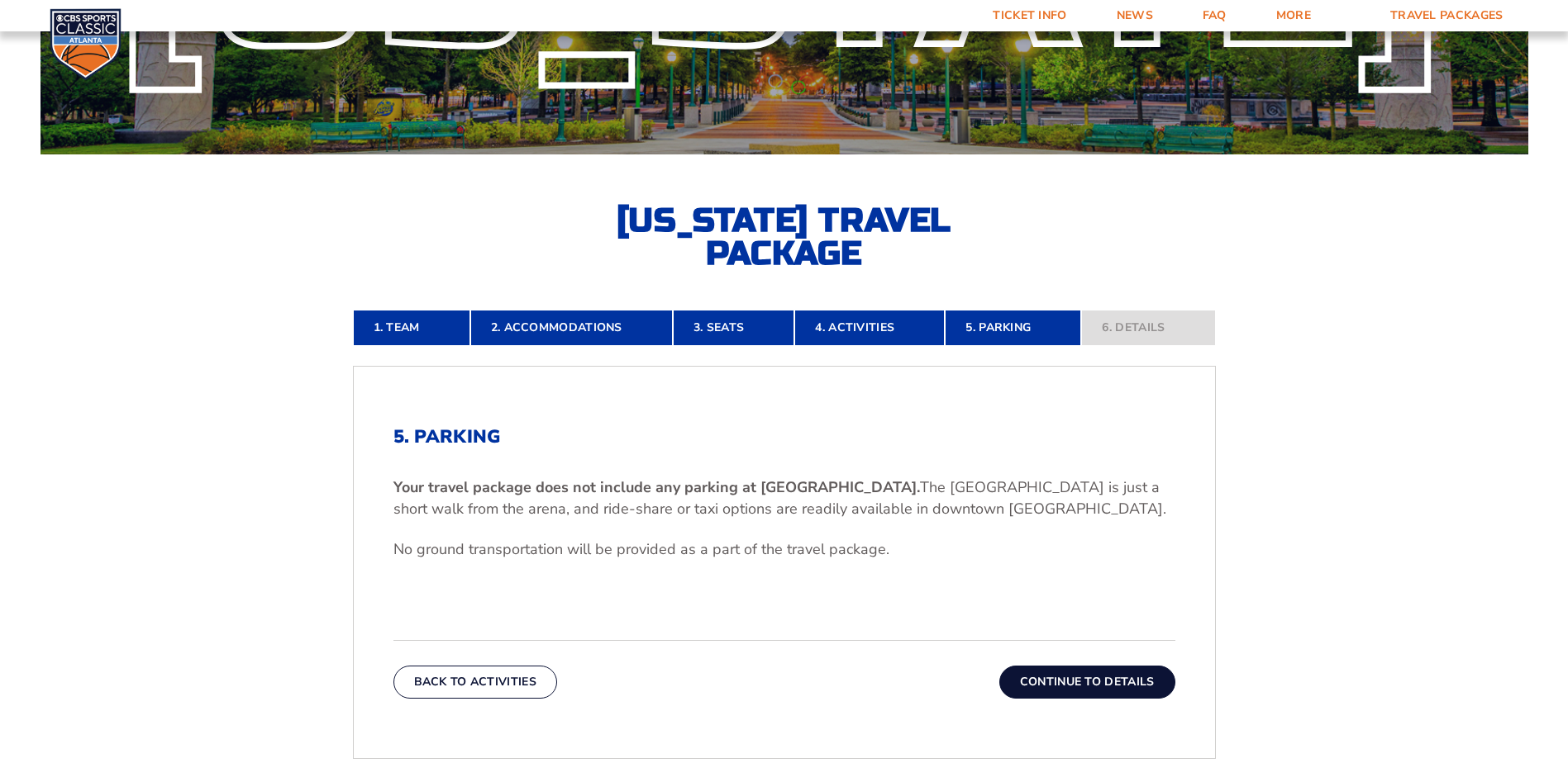
scroll to position [0, 0]
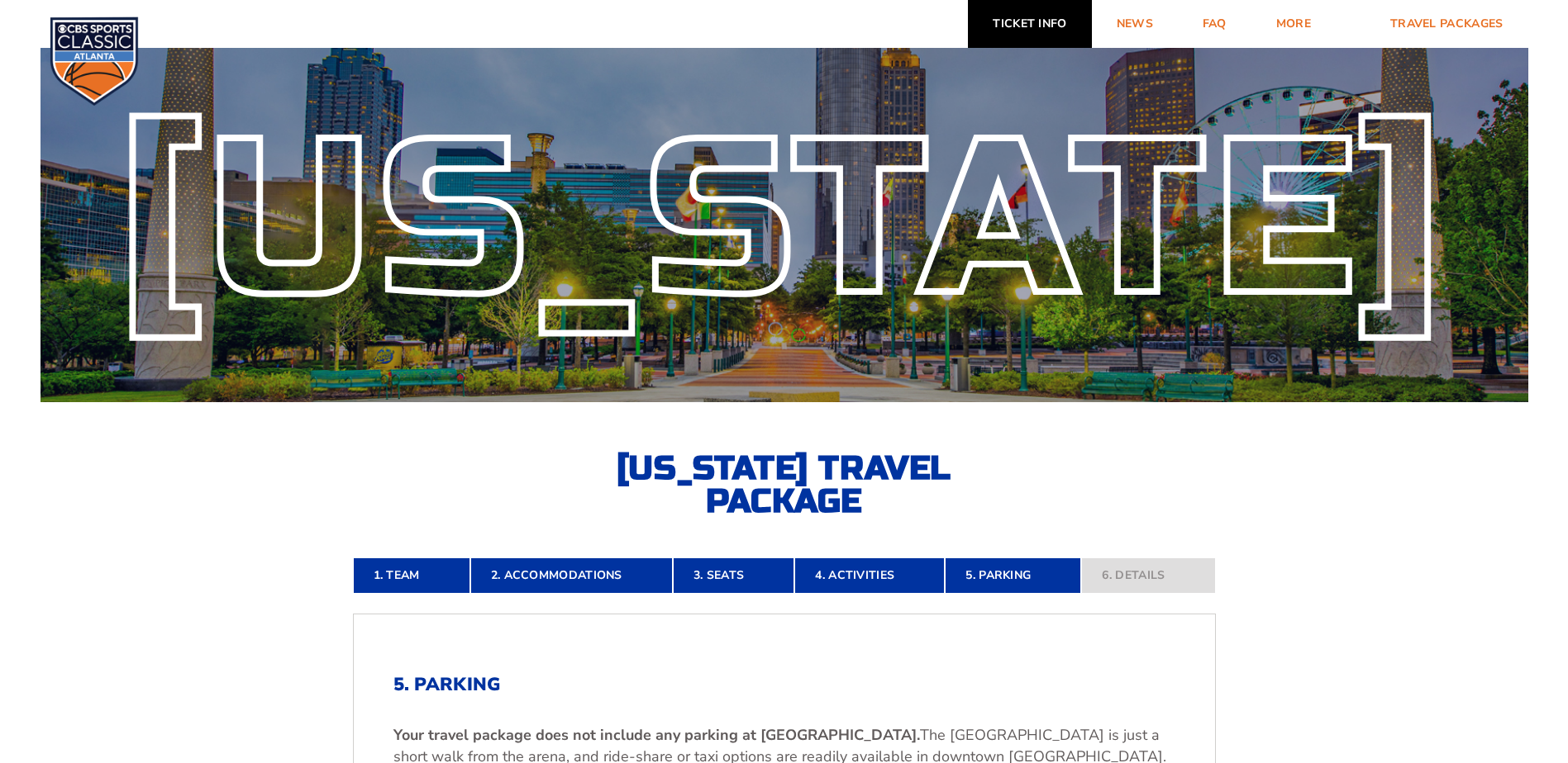
click at [1022, 23] on link "Ticket Info" at bounding box center [1029, 24] width 123 height 48
